Goal: Information Seeking & Learning: Learn about a topic

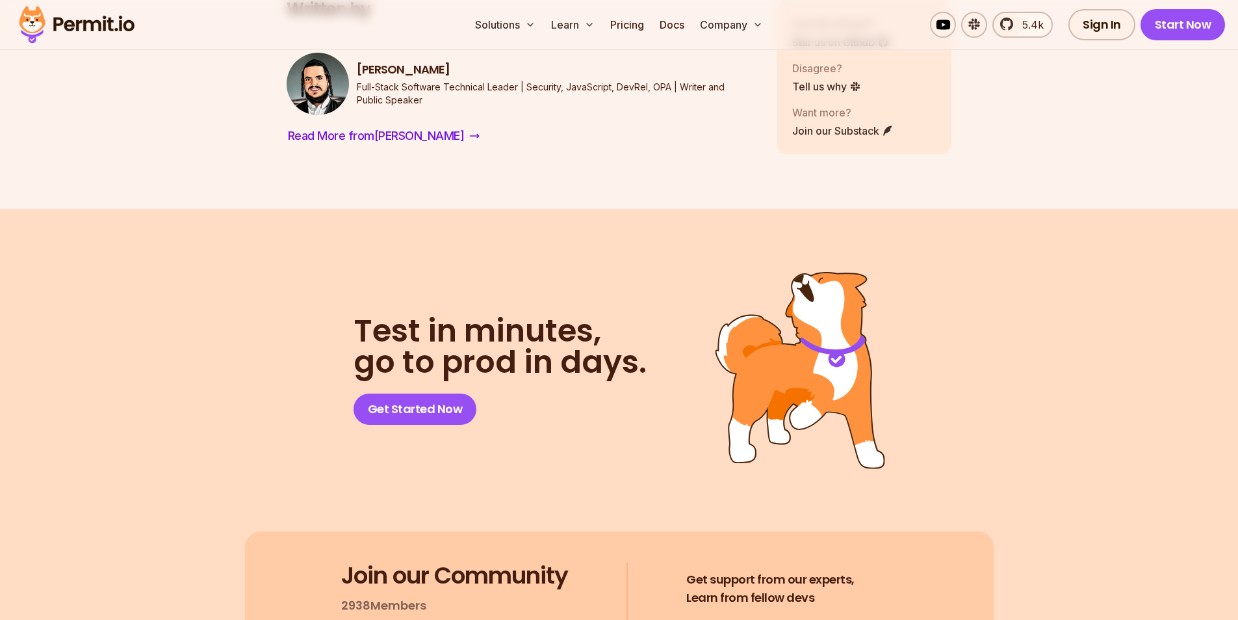
scroll to position [9320, 0]
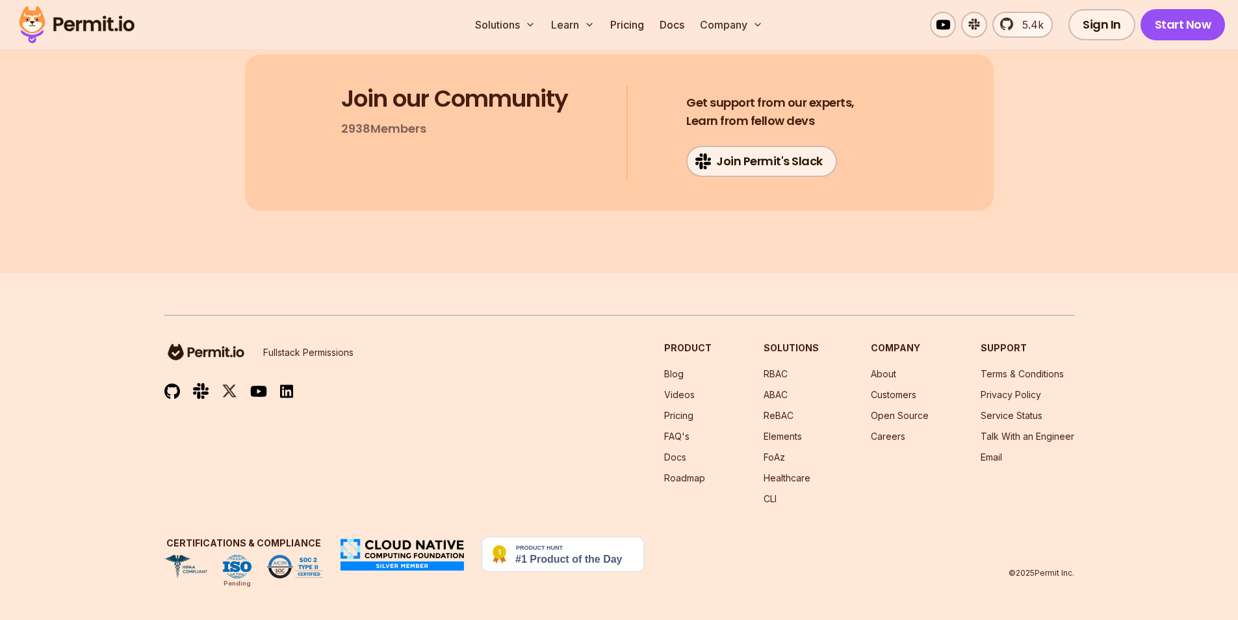
click at [174, 385] on img at bounding box center [172, 391] width 16 height 16
click at [914, 412] on link "Open Source" at bounding box center [900, 415] width 58 height 11
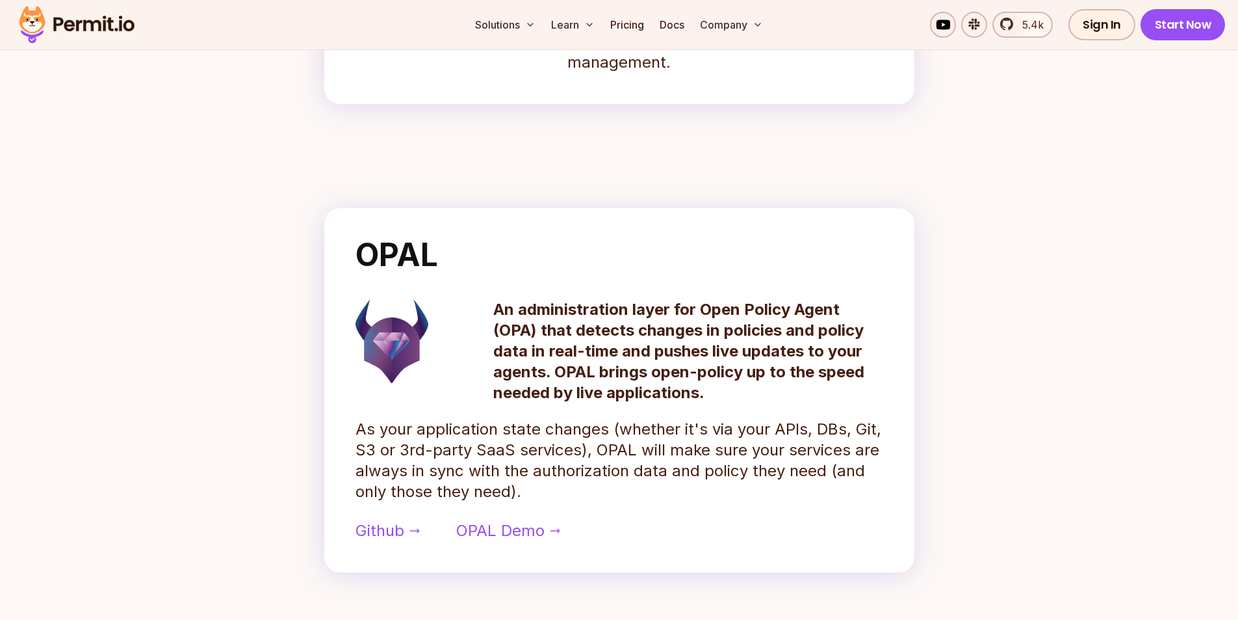
scroll to position [585, 0]
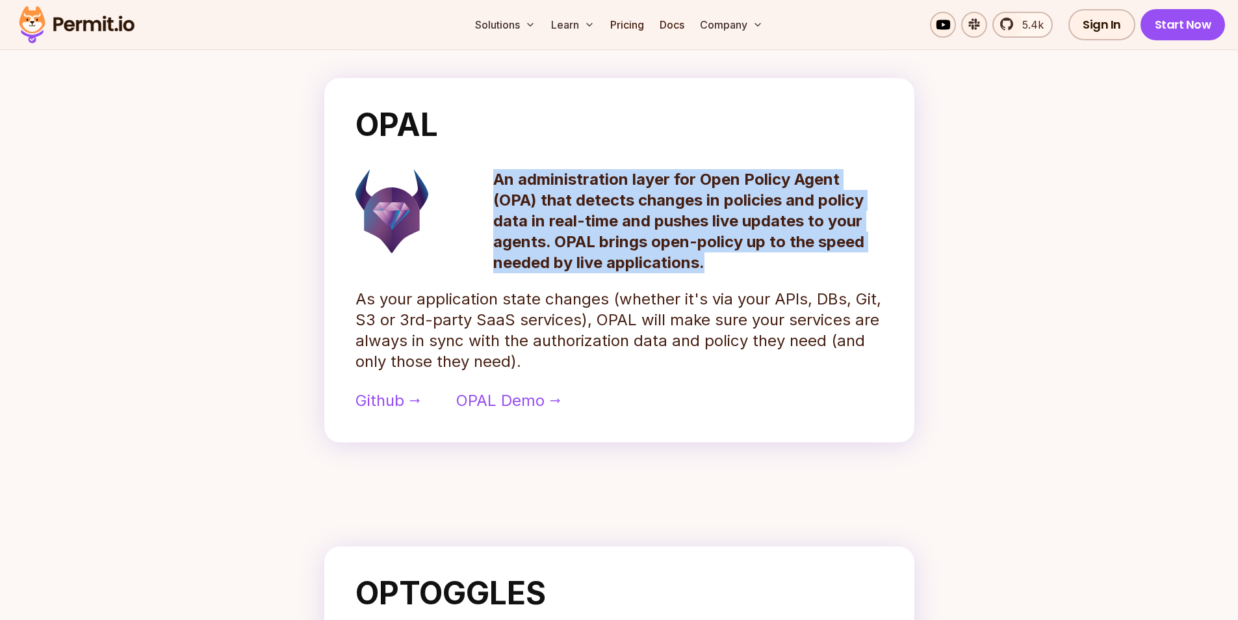
drag, startPoint x: 492, startPoint y: 177, endPoint x: 725, endPoint y: 261, distance: 247.4
click at [725, 261] on div "An administration layer for Open Policy Agent (OPA) that detects changes in pol…" at bounding box center [620, 221] width 528 height 104
click at [469, 319] on p "As your application state changes (whether it's via your APIs, DBs, Git, S3 or …" at bounding box center [620, 330] width 528 height 83
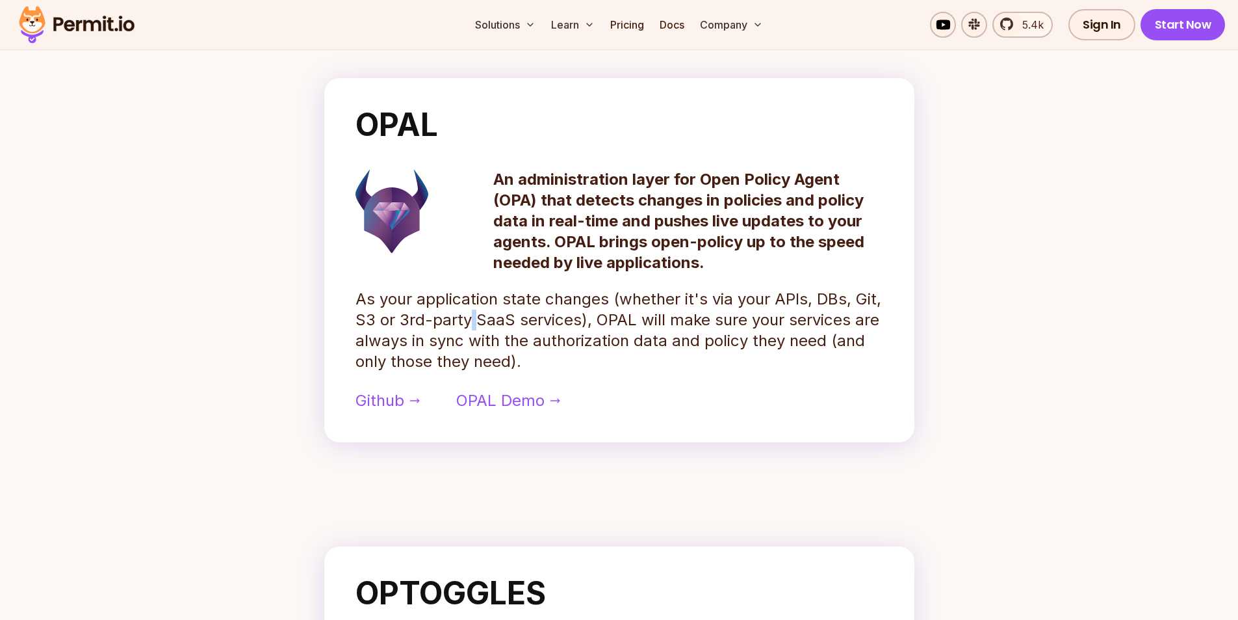
click at [469, 319] on p "As your application state changes (whether it's via your APIs, DBs, Git, S3 or …" at bounding box center [620, 330] width 528 height 83
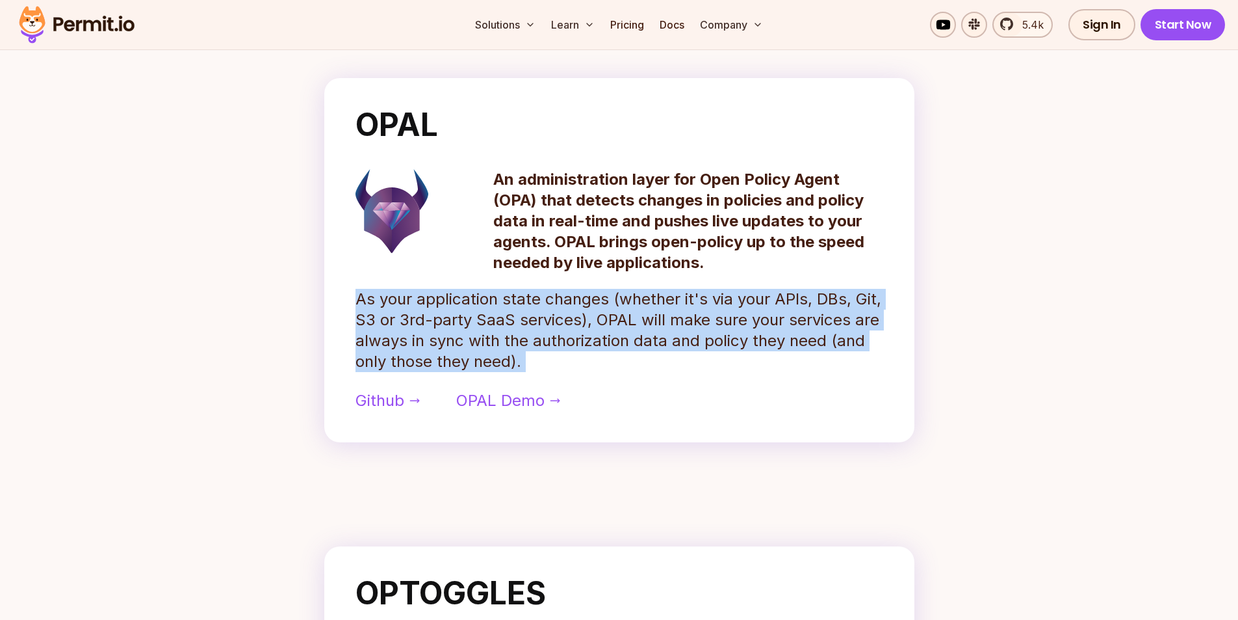
click at [469, 319] on p "As your application state changes (whether it's via your APIs, DBs, Git, S3 or …" at bounding box center [620, 330] width 528 height 83
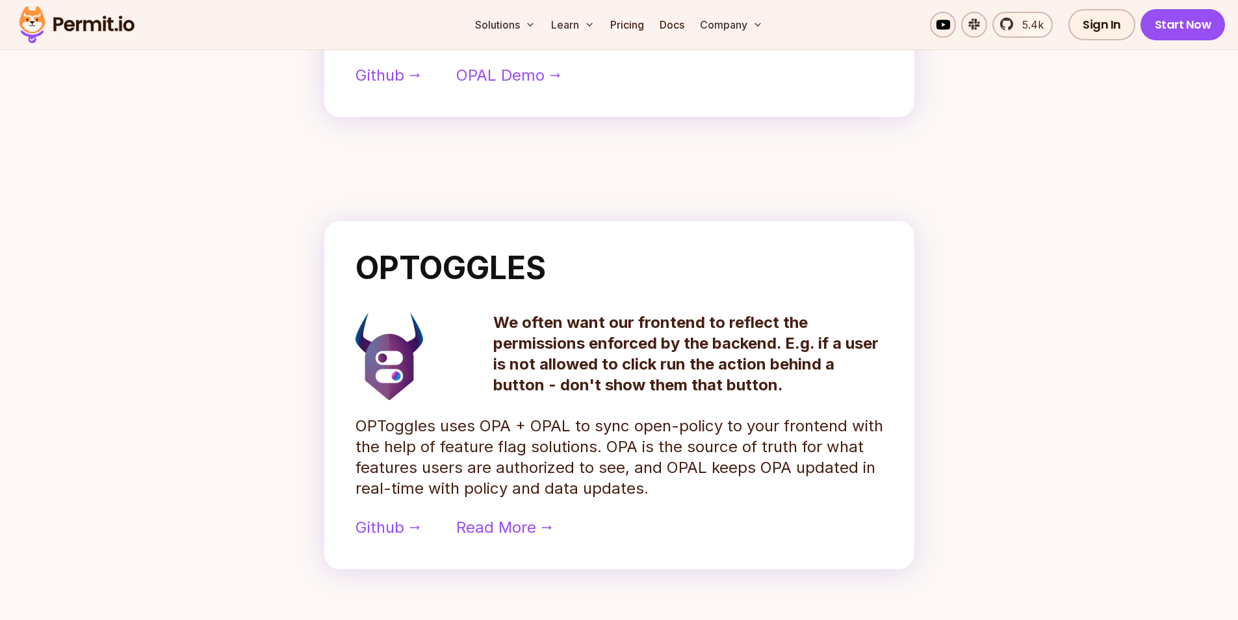
click at [597, 346] on p "We often want our frontend to reflect the permissions enforced by the backend. …" at bounding box center [688, 353] width 390 height 83
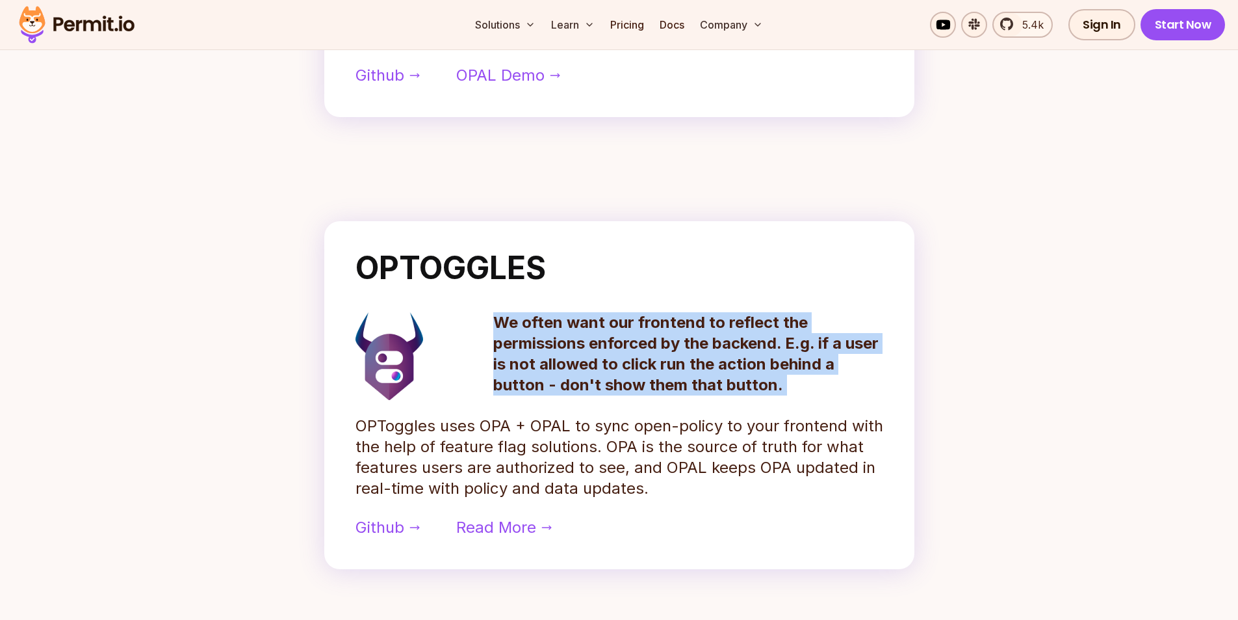
click at [597, 346] on p "We often want our frontend to reflect the permissions enforced by the backend. …" at bounding box center [688, 353] width 390 height 83
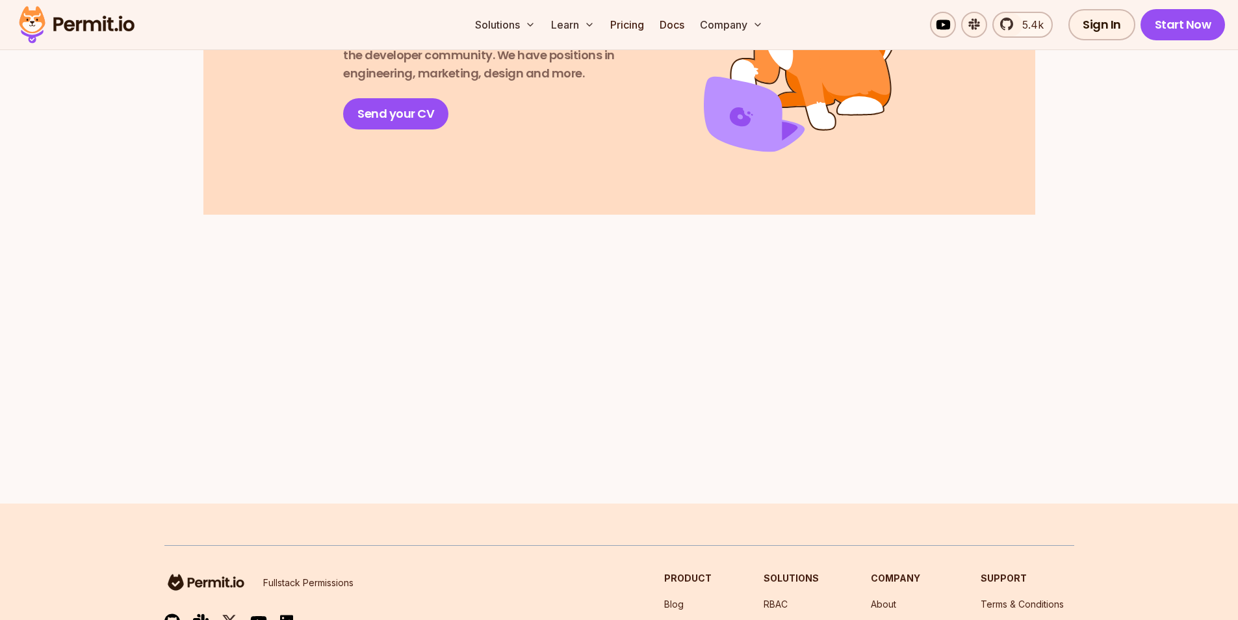
scroll to position [2115, 0]
